Goal: Ask a question: Seek information or help from site administrators or community

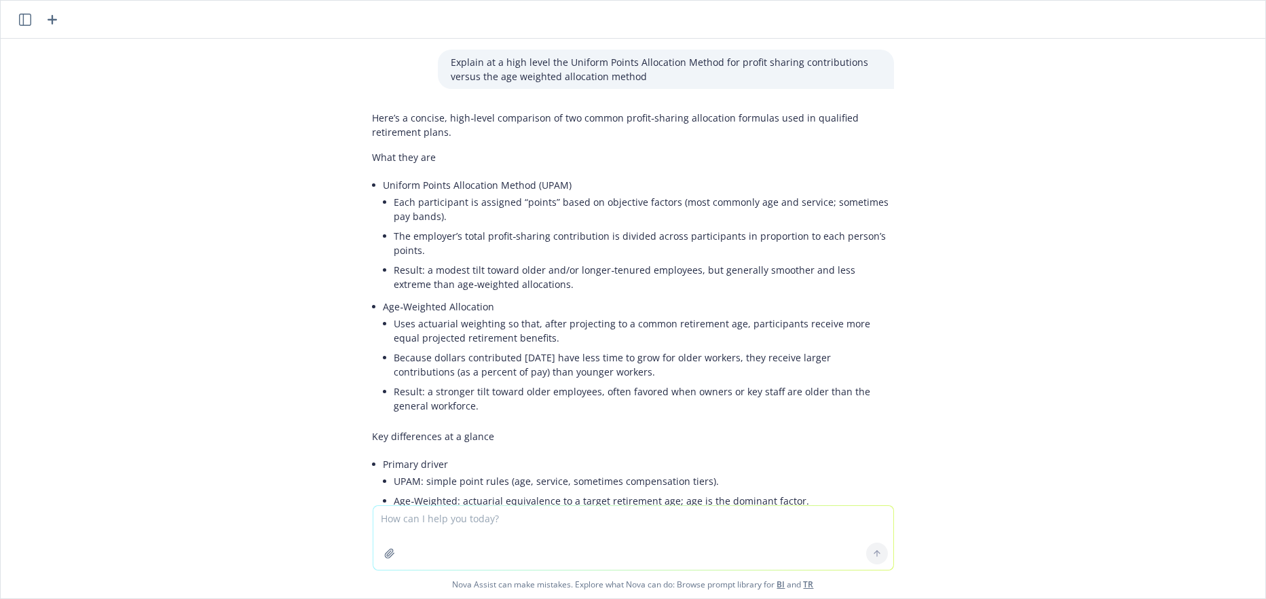
scroll to position [478, 0]
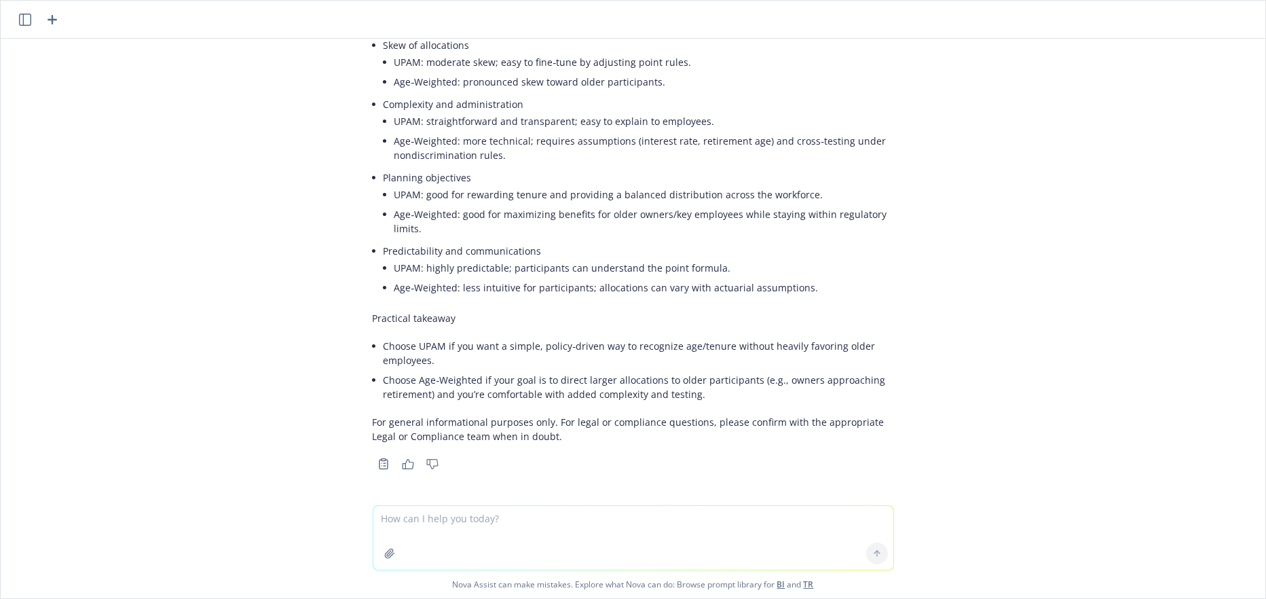
click at [53, 18] on icon "button" at bounding box center [53, 20] width 10 height 10
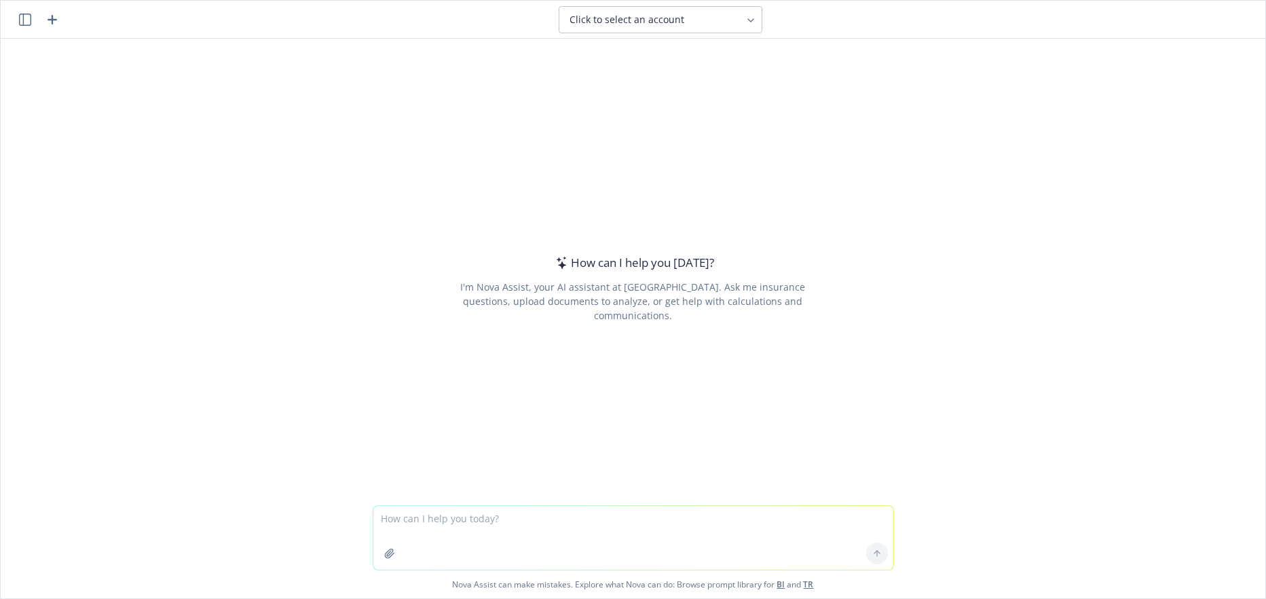
click at [380, 517] on textarea at bounding box center [633, 538] width 520 height 64
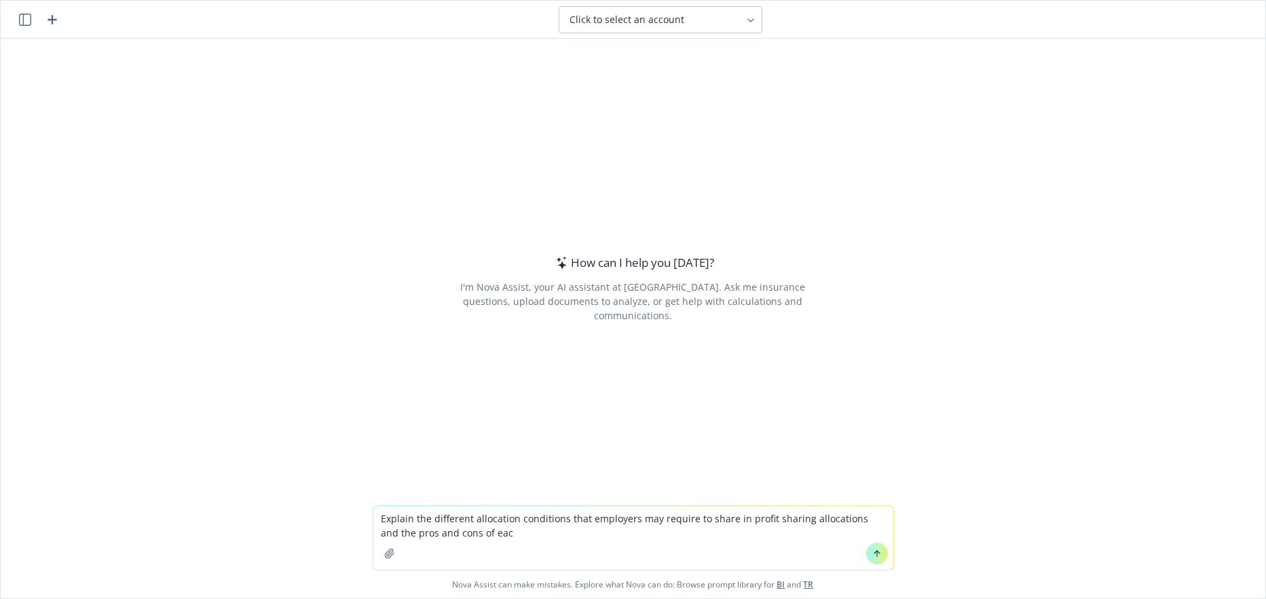
type textarea "Explain the different allocation conditions that employers may require to share…"
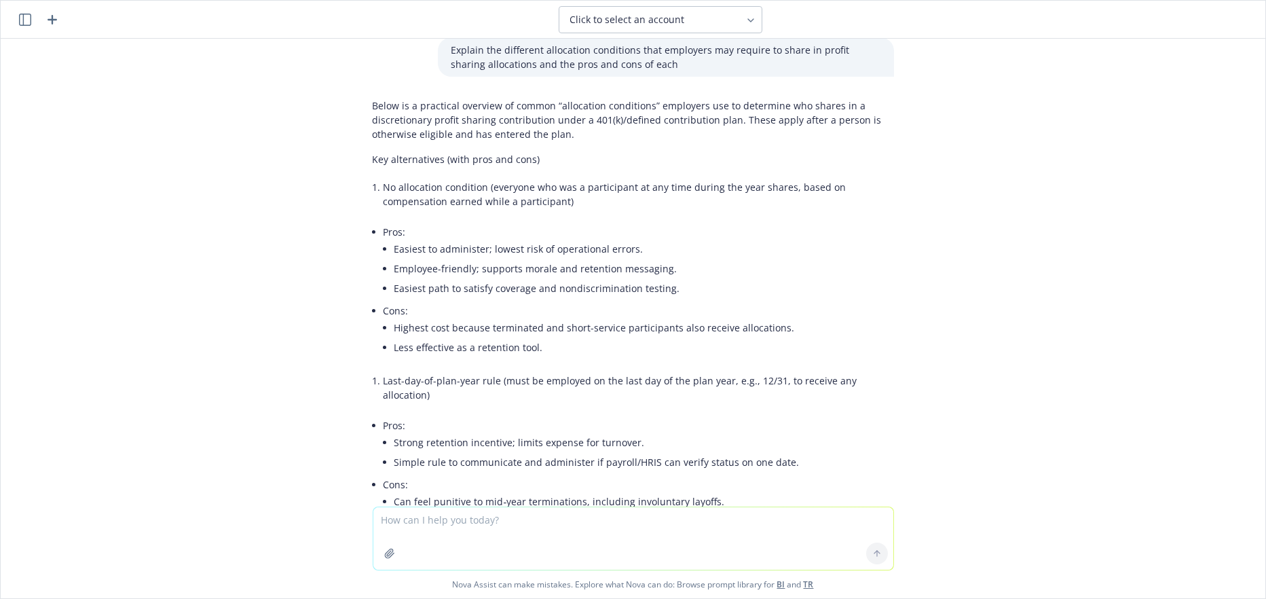
scroll to position [0, 0]
